Goal: Transaction & Acquisition: Purchase product/service

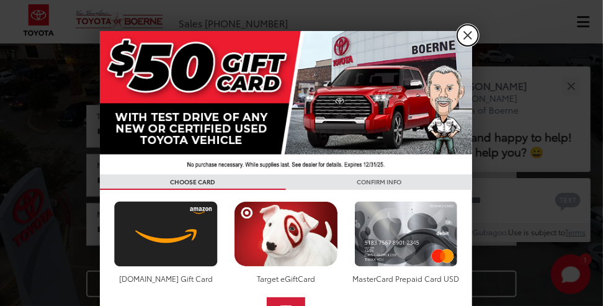
click at [466, 34] on link "X" at bounding box center [467, 35] width 21 height 21
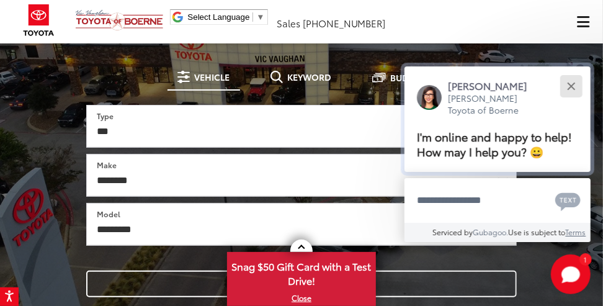
click at [570, 86] on div "Close" at bounding box center [571, 86] width 8 height 8
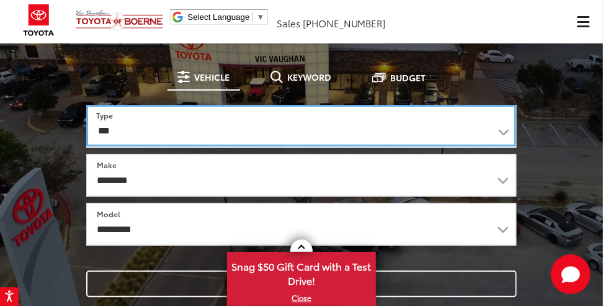
click at [501, 129] on select "*** *** **** *********" at bounding box center [301, 126] width 430 height 42
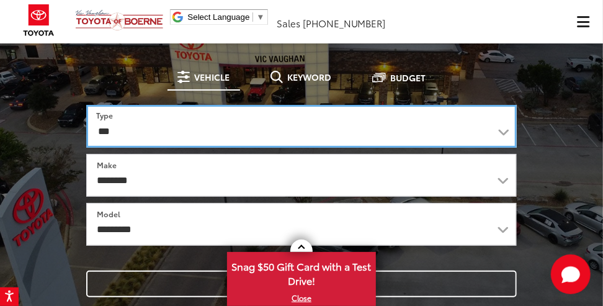
select select "******"
click at [86, 105] on select "*** *** **** *********" at bounding box center [301, 126] width 431 height 43
select select
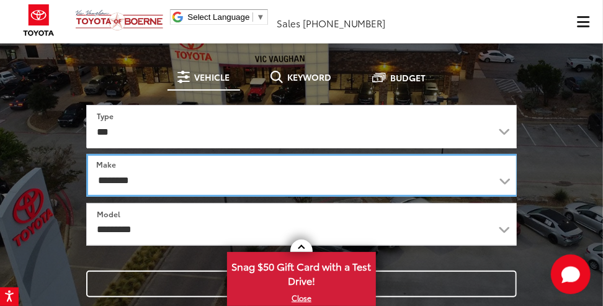
click at [501, 180] on select "**********" at bounding box center [302, 175] width 432 height 43
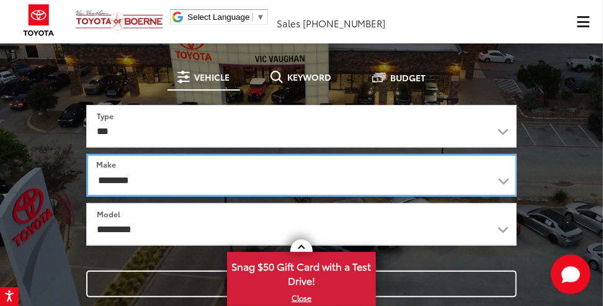
select select "******"
click at [86, 154] on select "**********" at bounding box center [301, 175] width 431 height 43
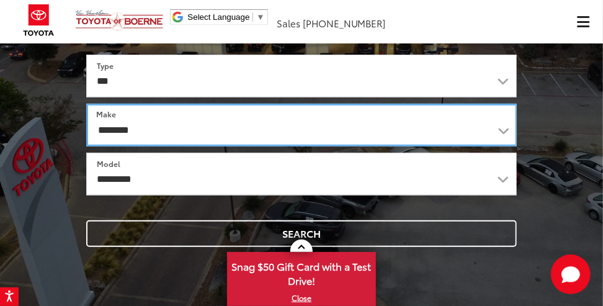
scroll to position [148, 0]
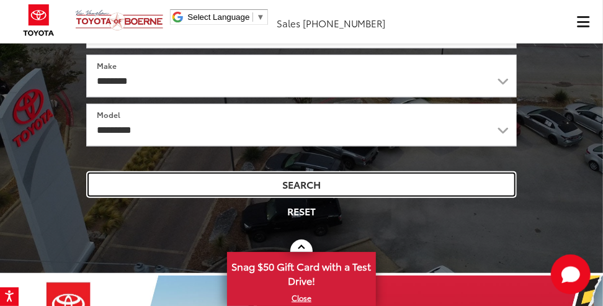
click at [338, 180] on button "Search" at bounding box center [301, 184] width 431 height 27
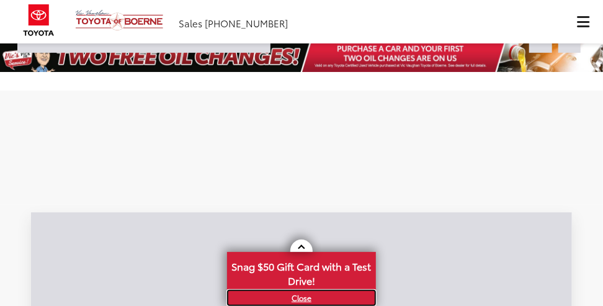
drag, startPoint x: 299, startPoint y: 300, endPoint x: 360, endPoint y: 279, distance: 64.4
click at [299, 300] on link "X" at bounding box center [301, 298] width 146 height 14
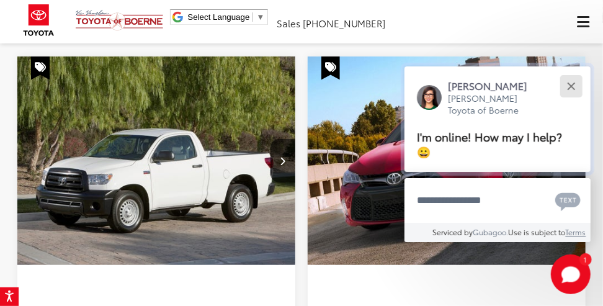
click at [574, 85] on button "Close" at bounding box center [571, 86] width 27 height 27
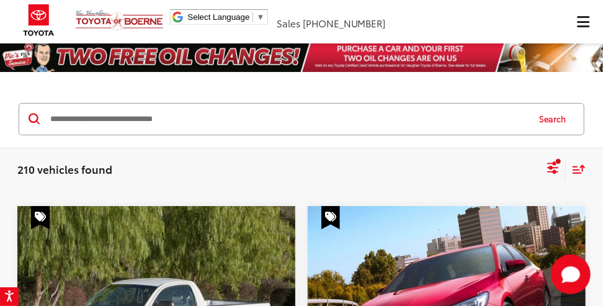
click at [589, 22] on span "Click to show site navigation" at bounding box center [584, 22] width 12 height 1
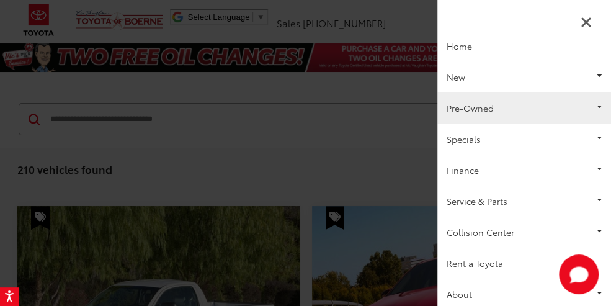
click at [591, 107] on link "Pre-Owned" at bounding box center [524, 107] width 174 height 31
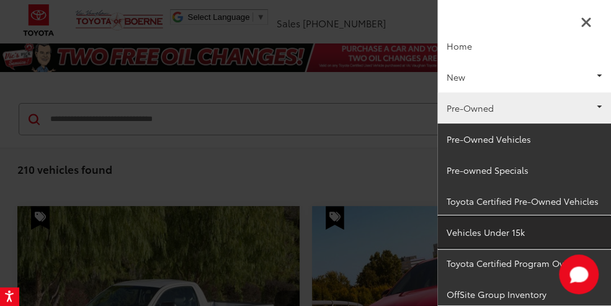
click at [475, 232] on link "Vehicles Under 15k" at bounding box center [524, 232] width 174 height 31
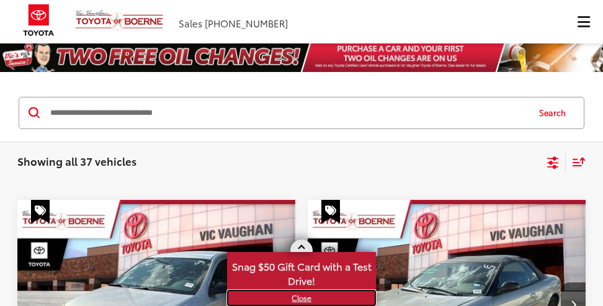
click at [303, 297] on link "X" at bounding box center [301, 298] width 146 height 14
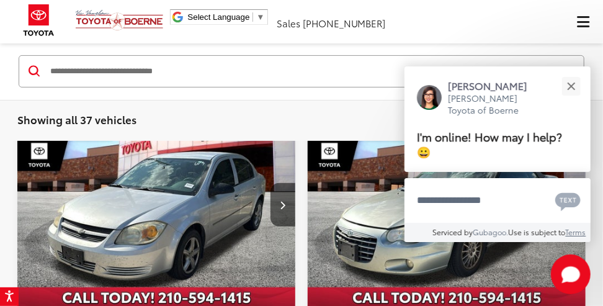
scroll to position [148, 0]
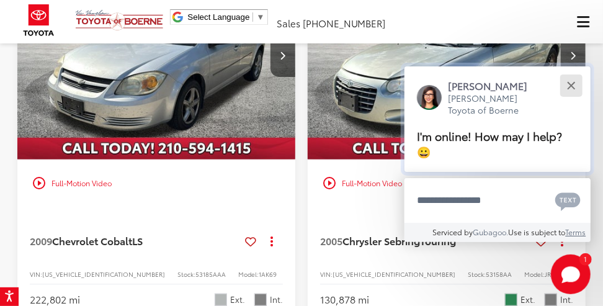
click at [572, 87] on div "Close" at bounding box center [571, 86] width 8 height 8
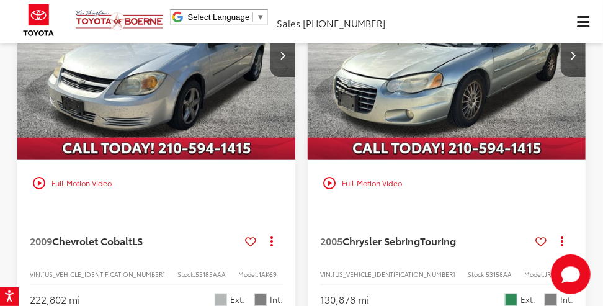
scroll to position [49, 0]
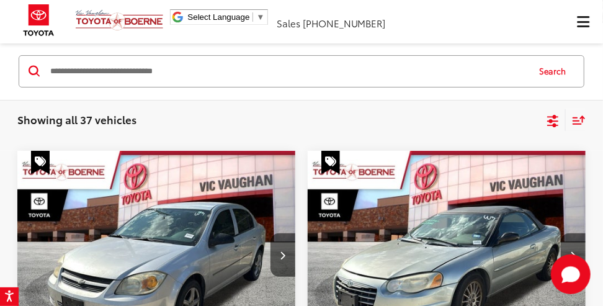
click at [585, 22] on span "Click to show site navigation" at bounding box center [584, 22] width 12 height 1
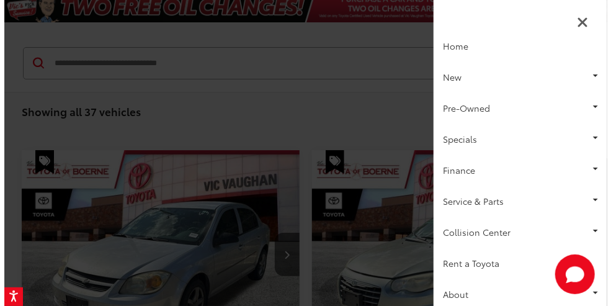
scroll to position [0, 0]
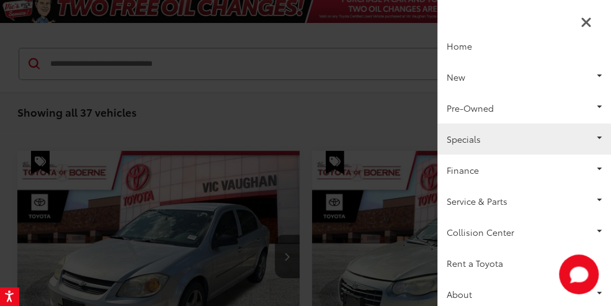
click at [496, 137] on link "Specials" at bounding box center [524, 138] width 174 height 31
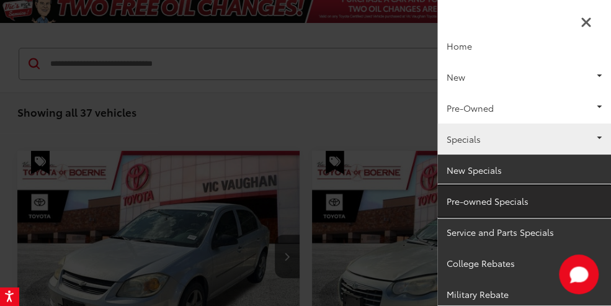
click at [496, 201] on link "Pre-owned Specials" at bounding box center [524, 201] width 174 height 31
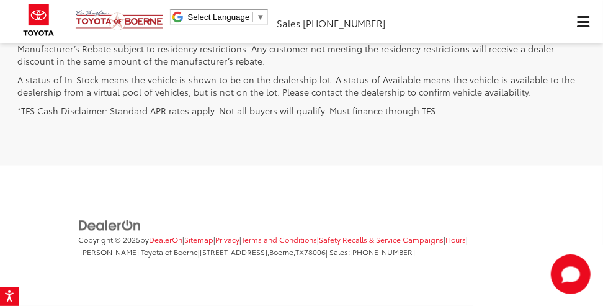
scroll to position [4742, 0]
click at [581, 22] on span "Click to show site navigation" at bounding box center [584, 22] width 12 height 1
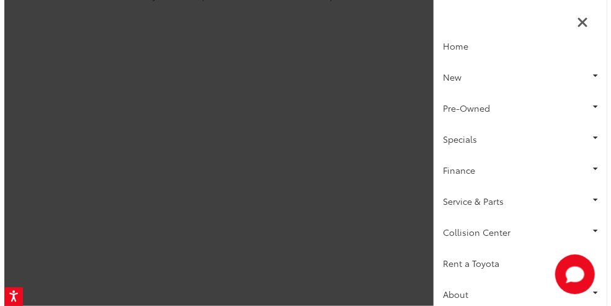
scroll to position [0, 0]
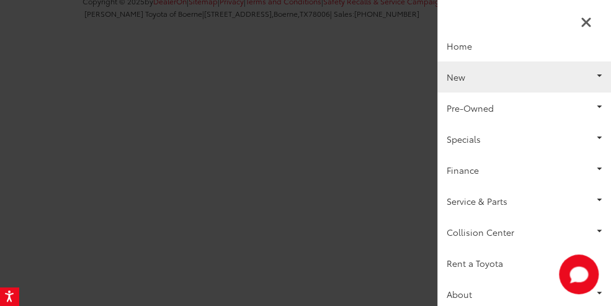
click at [591, 77] on link "New" at bounding box center [524, 76] width 174 height 31
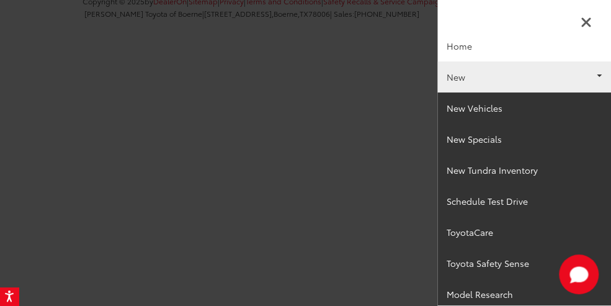
click at [590, 74] on link "New" at bounding box center [524, 76] width 174 height 31
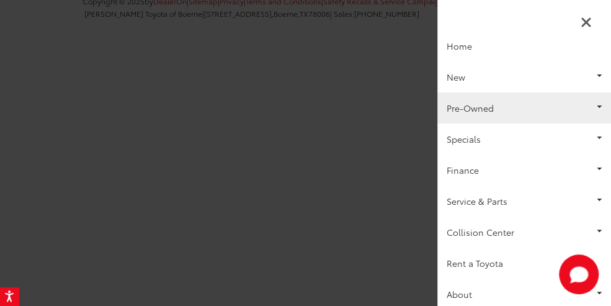
click at [593, 106] on link "Pre-Owned" at bounding box center [524, 107] width 174 height 31
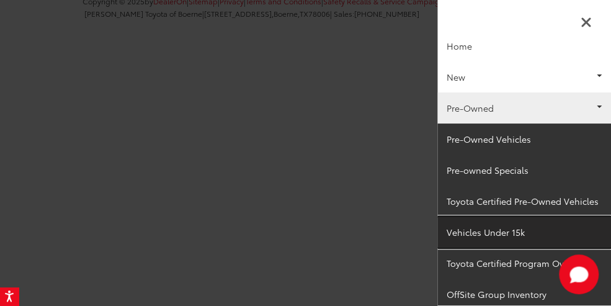
click at [519, 231] on link "Vehicles Under 15k" at bounding box center [524, 232] width 174 height 31
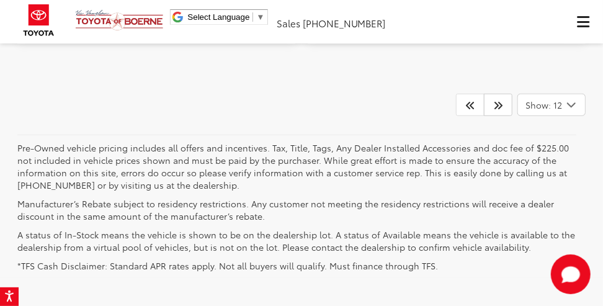
scroll to position [4269, 0]
